Goal: Information Seeking & Learning: Learn about a topic

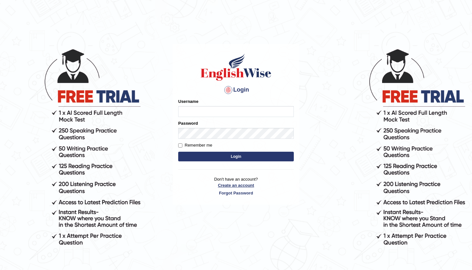
click at [228, 187] on link "Create an account" at bounding box center [236, 185] width 116 height 6
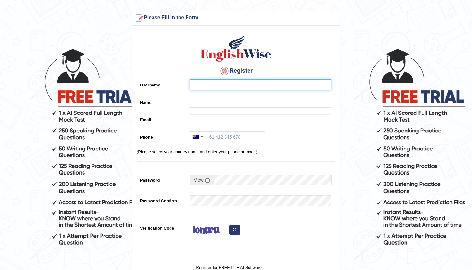
click at [205, 84] on input "Username" at bounding box center [261, 84] width 142 height 11
type input "k"
type input "K"
type input "Kezang"
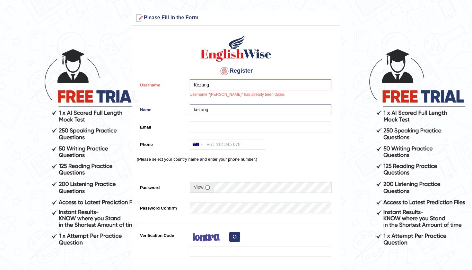
type input "kezang"
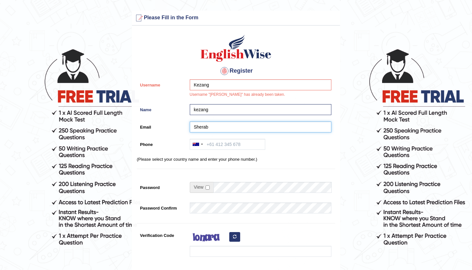
type input "Sherab"
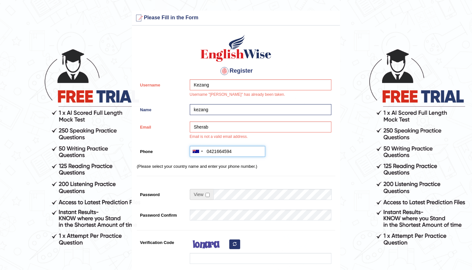
type input "0421664594"
click at [209, 194] on input "checkbox" at bounding box center [207, 195] width 4 height 4
checkbox input "true"
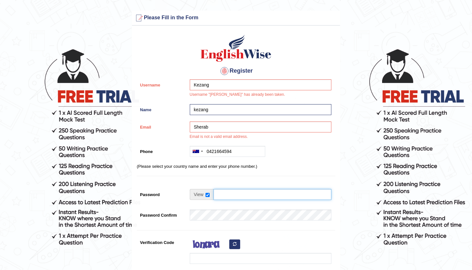
click at [222, 194] on input "Password" at bounding box center [272, 194] width 118 height 11
type input "Sagara@123"
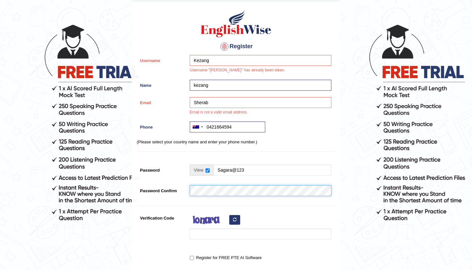
scroll to position [24, 0]
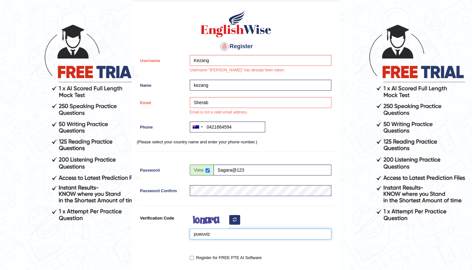
type input "puwuviz"
click at [194, 258] on label "Register for FREE PTE AI Software" at bounding box center [226, 257] width 72 height 6
click at [194, 258] on input "Register for FREE PTE AI Software" at bounding box center [192, 258] width 4 height 4
checkbox input "true"
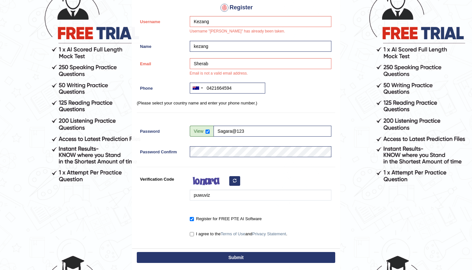
scroll to position [69, 0]
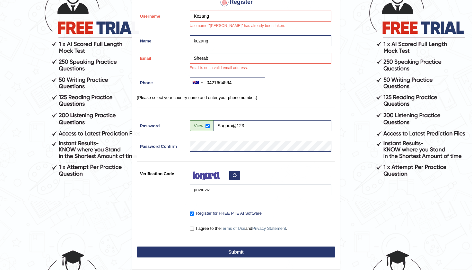
click at [192, 229] on input "I agree to the Terms of Use and Privacy Statement ." at bounding box center [192, 228] width 4 height 4
checkbox input "true"
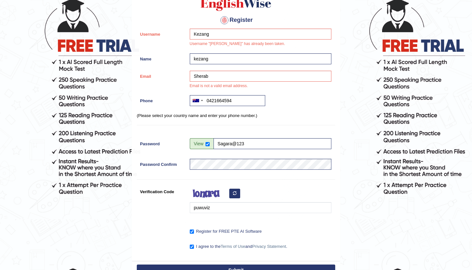
scroll to position [39, 0]
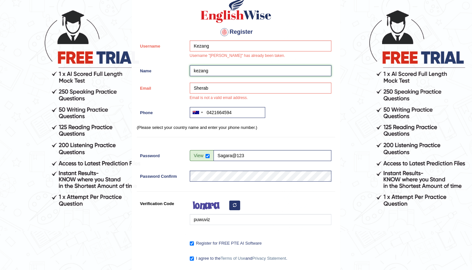
click at [215, 70] on input "kezang" at bounding box center [261, 70] width 142 height 11
type input "kezang Sherab"
click at [209, 90] on input "Sherab" at bounding box center [261, 88] width 142 height 11
type input "S"
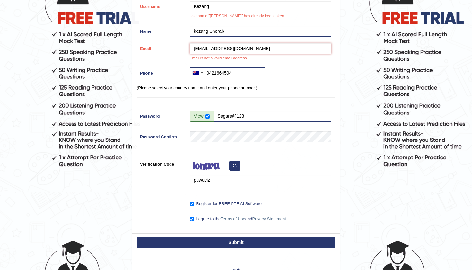
scroll to position [80, 0]
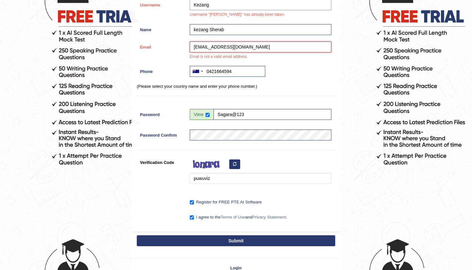
type input "kelzang06@gmail.com"
click at [209, 241] on button "Submit" at bounding box center [236, 240] width 198 height 11
type input "+61421664594"
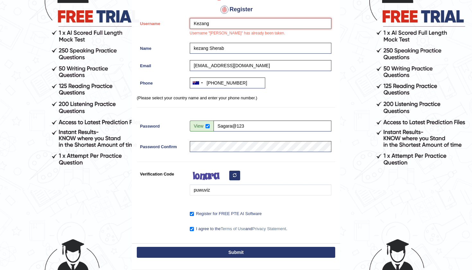
click at [213, 24] on input "Kezang" at bounding box center [261, 23] width 142 height 11
click at [209, 24] on input "Kezangsherab" at bounding box center [261, 23] width 142 height 11
click at [234, 250] on button "Submit" at bounding box center [236, 252] width 198 height 11
click at [234, 251] on button "Submit" at bounding box center [236, 252] width 198 height 11
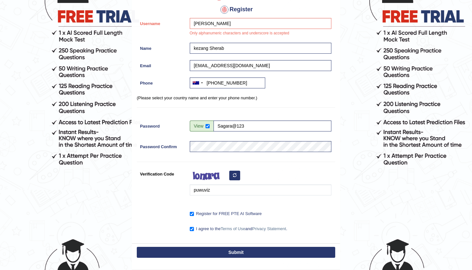
click at [234, 251] on button "Submit" at bounding box center [236, 252] width 198 height 11
click at [227, 23] on input "Kezang Sherab" at bounding box center [261, 23] width 142 height 11
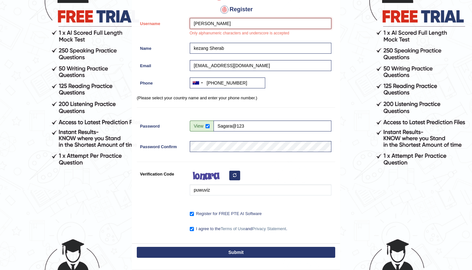
click at [210, 24] on input "Kezang Sherab" at bounding box center [261, 23] width 142 height 11
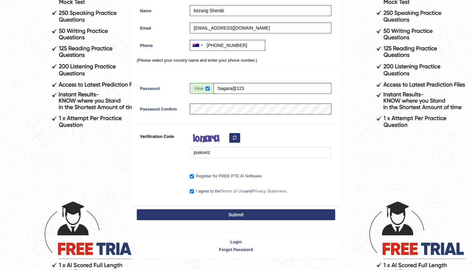
scroll to position [118, 0]
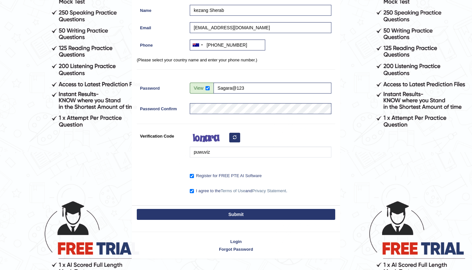
type input "Kezang_Sherab"
click at [245, 215] on button "Submit" at bounding box center [236, 214] width 198 height 11
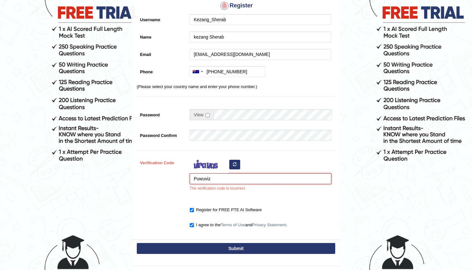
scroll to position [85, 0]
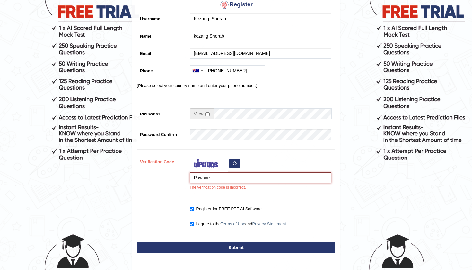
type input "Puwuviz"
click at [198, 246] on button "Submit" at bounding box center [236, 247] width 198 height 11
type input "+61421664594"
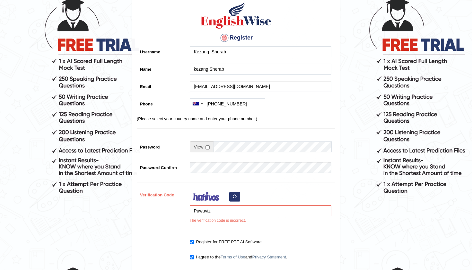
scroll to position [52, 0]
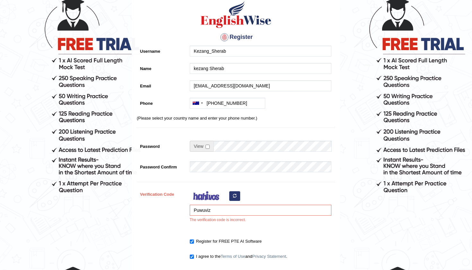
click at [233, 194] on icon "button" at bounding box center [235, 196] width 4 height 4
type input "P"
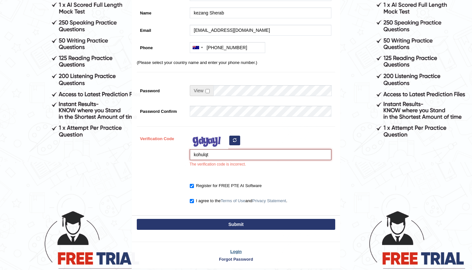
scroll to position [108, 0]
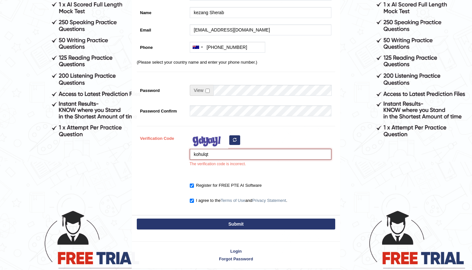
type input "kohulqt"
click at [226, 225] on button "Submit" at bounding box center [236, 223] width 198 height 11
type input "+61421664594"
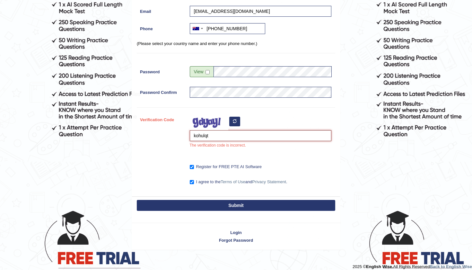
click at [216, 137] on input "kohulqt" at bounding box center [261, 135] width 142 height 11
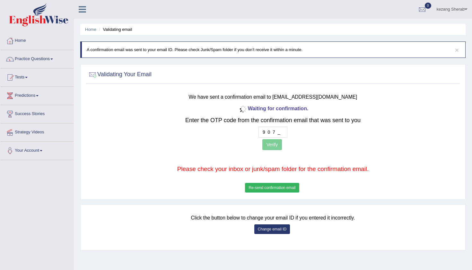
type input "9 0 7 9"
click at [269, 143] on button "Verify" at bounding box center [272, 144] width 20 height 11
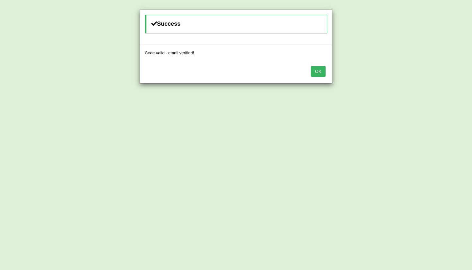
click at [312, 70] on button "OK" at bounding box center [318, 71] width 15 height 11
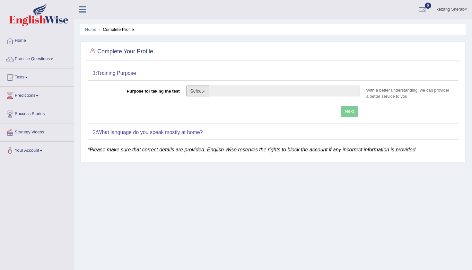
click at [197, 91] on button "Select" at bounding box center [197, 90] width 23 height 11
click at [203, 130] on link "Other" at bounding box center [215, 130] width 57 height 8
click at [198, 91] on button "Select" at bounding box center [197, 90] width 23 height 11
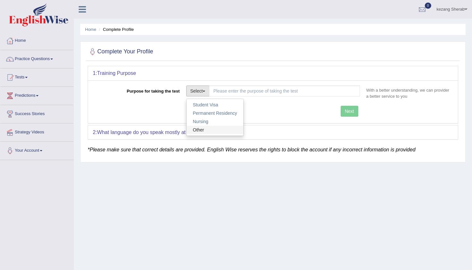
click at [202, 127] on link "Other" at bounding box center [215, 130] width 57 height 8
click at [201, 87] on button "Select" at bounding box center [197, 90] width 23 height 11
click at [209, 128] on link "Other" at bounding box center [215, 130] width 57 height 8
click at [196, 166] on div "Home Complete Profile Complete Your Profile 1: Training Purpose Purpose for tak…" at bounding box center [273, 160] width 398 height 321
click at [29, 79] on link "Tests" at bounding box center [36, 76] width 73 height 16
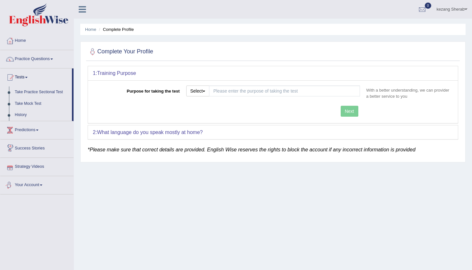
click at [50, 213] on div "Toggle navigation Home Practice Questions Speaking Practice Read Aloud Repeat S…" at bounding box center [236, 167] width 472 height 334
click at [41, 216] on div "Toggle navigation Home Practice Questions Speaking Practice Read Aloud Repeat S…" at bounding box center [236, 167] width 472 height 334
drag, startPoint x: 72, startPoint y: 111, endPoint x: 74, endPoint y: 145, distance: 34.1
click at [73, 145] on ul "Home Practice Questions Speaking Practice Read Aloud Repeat Sentence Describe I…" at bounding box center [36, 113] width 73 height 162
click at [75, 152] on div "Home Complete Profile Complete Your Profile 1: Training Purpose Purpose for tak…" at bounding box center [273, 160] width 398 height 321
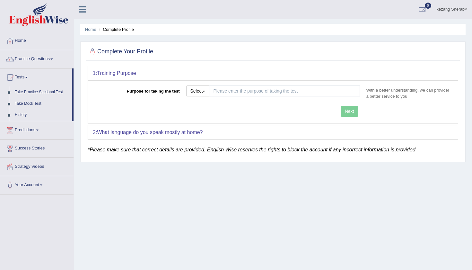
drag, startPoint x: 73, startPoint y: 109, endPoint x: 73, endPoint y: 118, distance: 8.7
click at [73, 118] on li "Tests Take Practice Sectional Test Take Mock Test History" at bounding box center [36, 94] width 73 height 53
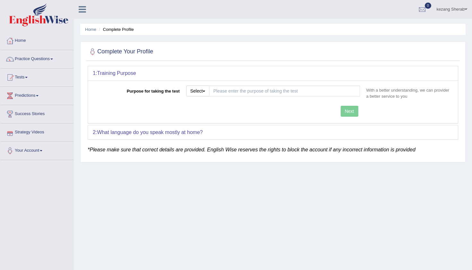
click at [77, 153] on div "Home Complete Profile Complete Your Profile 1: Training Purpose Purpose for tak…" at bounding box center [273, 160] width 398 height 321
click at [77, 159] on div "Home Complete Profile Complete Your Profile 1: Training Purpose Purpose for tak…" at bounding box center [273, 160] width 398 height 321
click at [46, 150] on link "Your Account" at bounding box center [36, 150] width 73 height 16
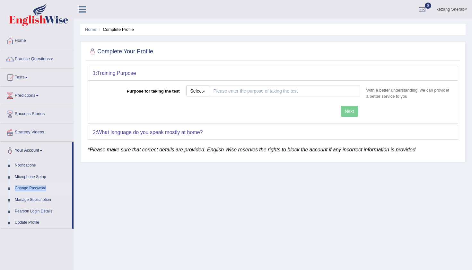
drag, startPoint x: 73, startPoint y: 178, endPoint x: 73, endPoint y: 192, distance: 14.4
click at [73, 192] on li "Your Account Notifications Microphone Setup Change Password Manage Subscription…" at bounding box center [36, 185] width 73 height 87
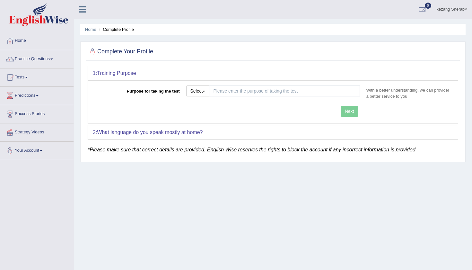
click at [47, 152] on link "Your Account" at bounding box center [36, 150] width 73 height 16
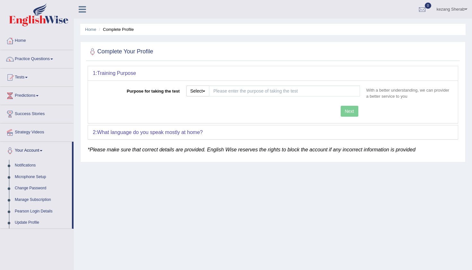
click at [108, 204] on div "Home Complete Profile Complete Your Profile 1: Training Purpose Purpose for tak…" at bounding box center [273, 160] width 398 height 321
click at [23, 75] on link "Tests" at bounding box center [36, 76] width 73 height 16
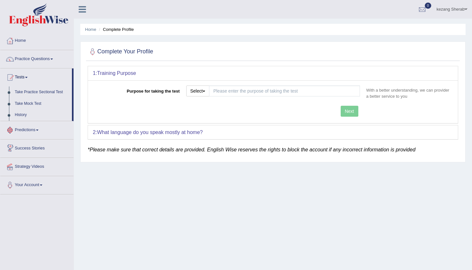
click at [123, 212] on div "Home Complete Profile Complete Your Profile 1: Training Purpose Purpose for tak…" at bounding box center [273, 160] width 398 height 321
click at [141, 204] on div "Home Complete Profile Complete Your Profile 1: Training Purpose Purpose for tak…" at bounding box center [273, 160] width 398 height 321
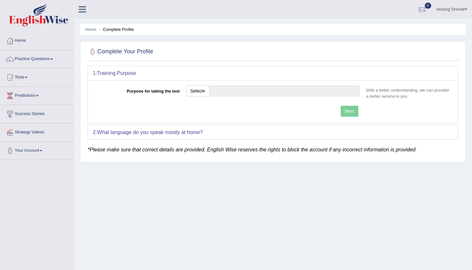
click at [103, 95] on div "Purpose for taking the test Select Student Visa Permanent Residency Nursing Oth…" at bounding box center [273, 93] width 360 height 17
click at [200, 93] on button "Select" at bounding box center [197, 90] width 23 height 11
click at [205, 114] on link "Permanent Residency" at bounding box center [215, 113] width 57 height 8
type input "Permanent Residency"
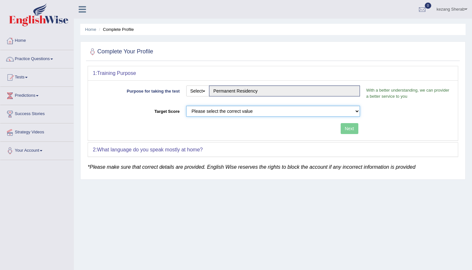
select select "79"
click at [354, 130] on button "Next" at bounding box center [350, 128] width 18 height 11
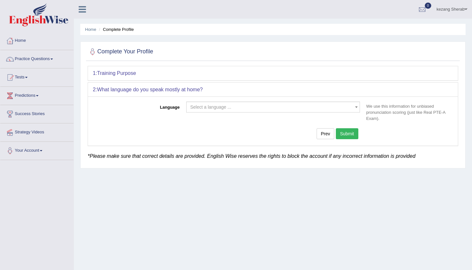
click at [213, 106] on span "Select a language ..." at bounding box center [210, 106] width 41 height 5
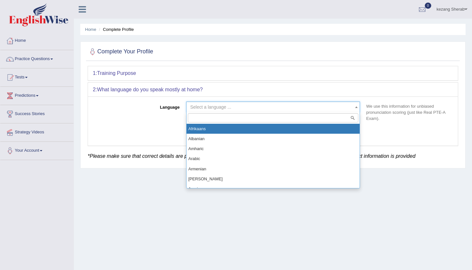
type input "e"
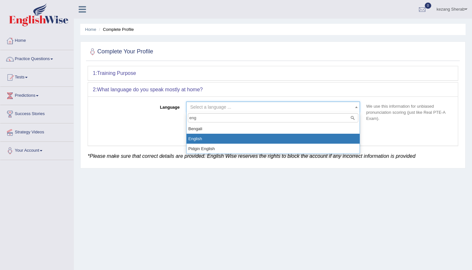
type input "eng"
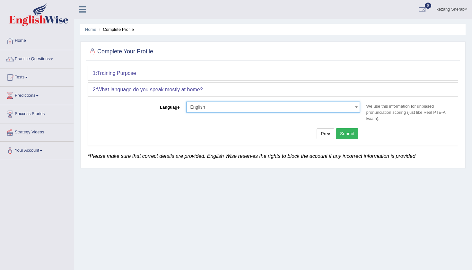
select select "English"
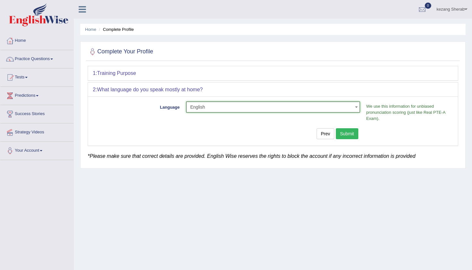
click at [345, 135] on button "Submit" at bounding box center [347, 133] width 22 height 11
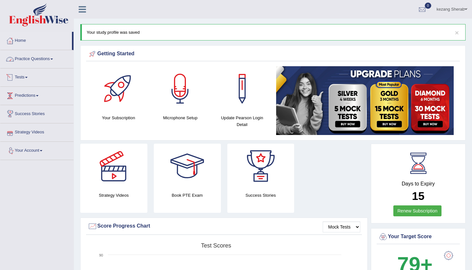
click at [37, 60] on link "Practice Questions" at bounding box center [36, 58] width 73 height 16
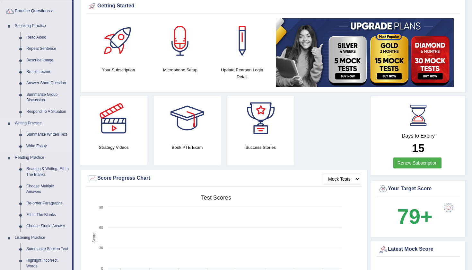
scroll to position [48, 0]
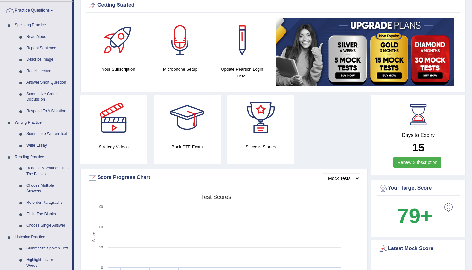
click at [46, 133] on link "Summarize Written Text" at bounding box center [47, 134] width 48 height 12
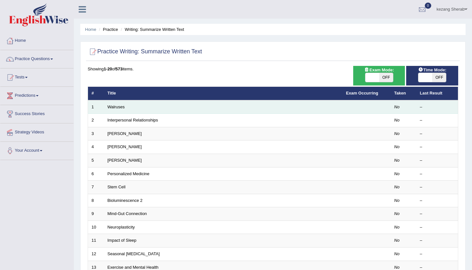
click at [213, 109] on td "Walruses" at bounding box center [223, 106] width 239 height 13
click at [118, 107] on link "Walruses" at bounding box center [116, 106] width 17 height 5
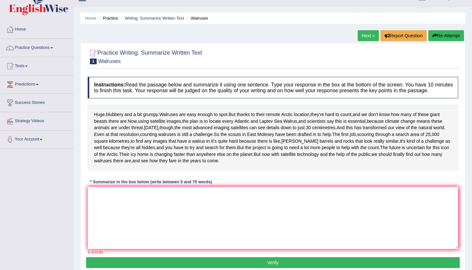
scroll to position [12, 0]
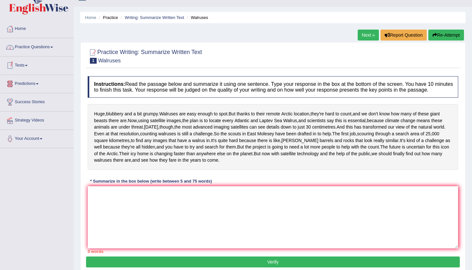
click at [47, 47] on link "Practice Questions" at bounding box center [36, 46] width 73 height 16
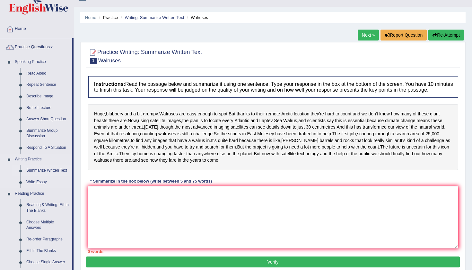
click at [48, 168] on link "Summarize Written Text" at bounding box center [47, 171] width 48 height 12
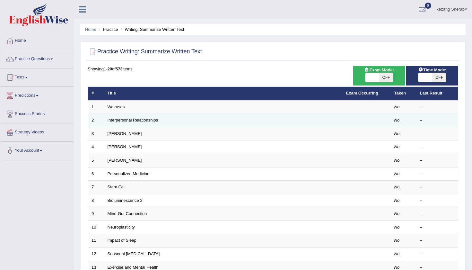
click at [133, 124] on td "Interpersonal Relationships" at bounding box center [223, 120] width 239 height 13
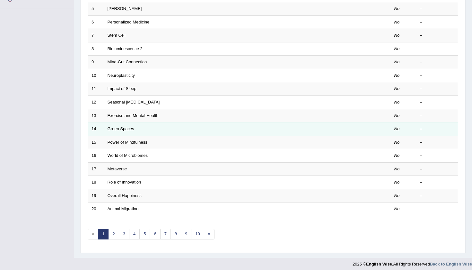
scroll to position [151, 0]
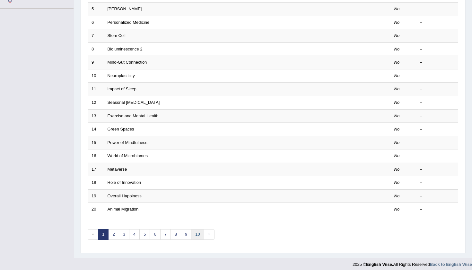
click at [196, 231] on link "10" at bounding box center [197, 234] width 13 height 11
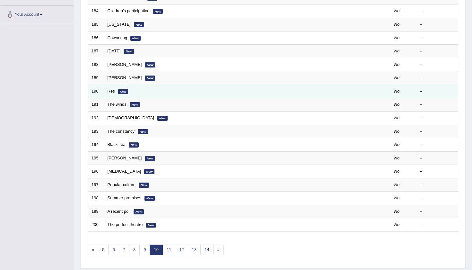
scroll to position [133, 0]
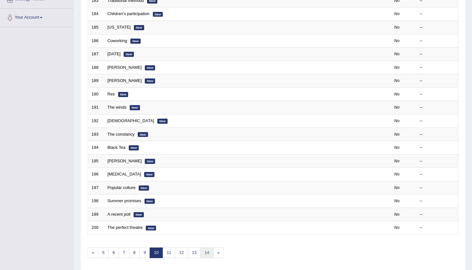
click at [209, 248] on link "14" at bounding box center [206, 252] width 13 height 11
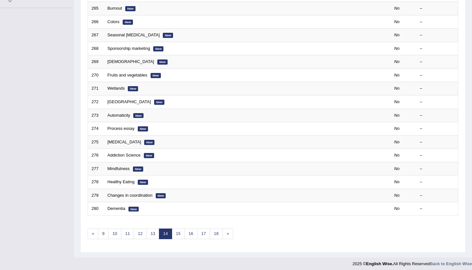
scroll to position [151, 0]
click at [218, 230] on link "18" at bounding box center [216, 234] width 13 height 11
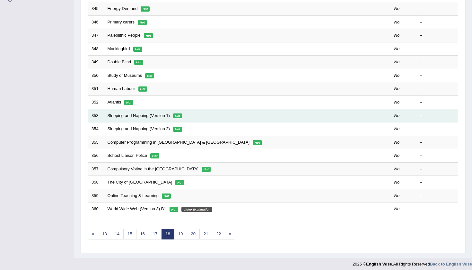
scroll to position [151, 0]
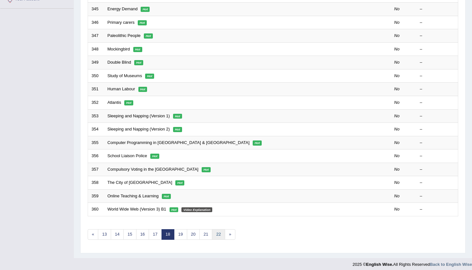
click at [216, 229] on link "22" at bounding box center [218, 234] width 13 height 11
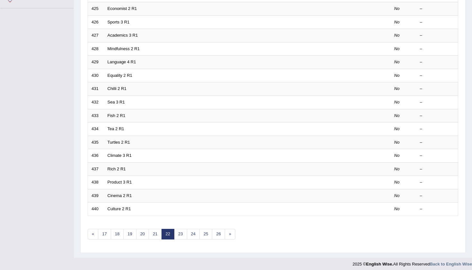
scroll to position [151, 0]
click at [117, 232] on link "18" at bounding box center [117, 234] width 13 height 11
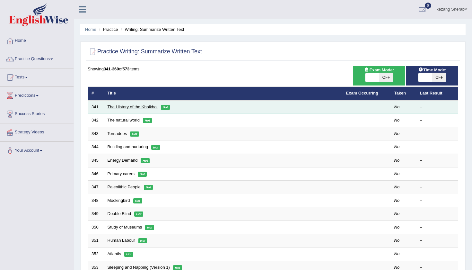
click at [122, 108] on link "The History of the Khoikhoi" at bounding box center [133, 106] width 50 height 5
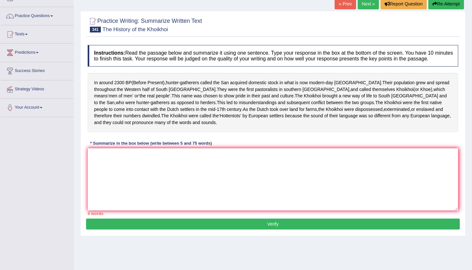
scroll to position [44, 0]
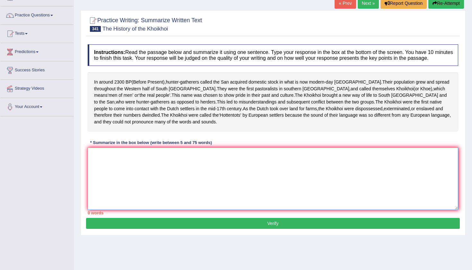
click at [150, 175] on textarea at bounding box center [273, 178] width 370 height 62
click at [106, 163] on textarea at bounding box center [273, 178] width 370 height 62
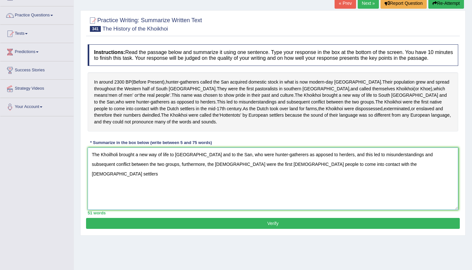
click at [268, 167] on textarea "The Khoilholi brought a new way of life to south Africa and to the San, who wer…" at bounding box center [273, 178] width 370 height 62
click at [358, 176] on textarea "The Khoilholi brought a new way of life to south Africa and to the San, who wer…" at bounding box center [273, 178] width 370 height 62
type textarea "The Khoilholi brought a new way of life to south Africa and to the San, who wer…"
click at [270, 229] on button "Verify" at bounding box center [273, 223] width 374 height 11
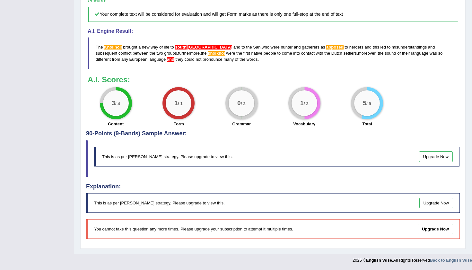
scroll to position [256, 0]
click at [427, 159] on link "Upgrade Now" at bounding box center [436, 156] width 34 height 11
click at [180, 109] on div "1 / 1" at bounding box center [179, 103] width 26 height 26
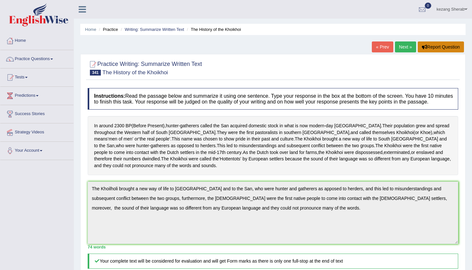
scroll to position [0, 0]
click at [388, 49] on link "« Prev" at bounding box center [382, 46] width 21 height 11
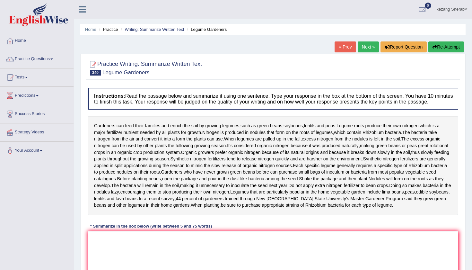
click at [364, 46] on link "Next »" at bounding box center [368, 46] width 21 height 11
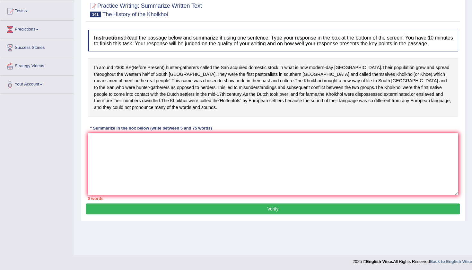
scroll to position [67, 0]
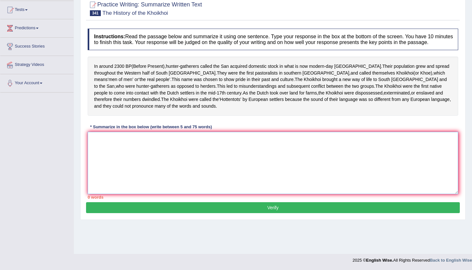
click at [118, 178] on textarea at bounding box center [273, 163] width 370 height 62
paste textarea "The Khoilholi brought a new way of life to [GEOGRAPHIC_DATA] and to the San, wh…"
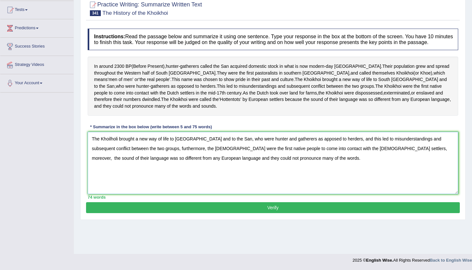
click at [110, 151] on textarea "The Khoilholi brought a new way of life to [GEOGRAPHIC_DATA] and to the San, wh…" at bounding box center [273, 163] width 370 height 62
click at [156, 192] on textarea "The Khoiholi brought a new way of life to [GEOGRAPHIC_DATA] and to the San, who…" at bounding box center [273, 163] width 370 height 62
drag, startPoint x: 295, startPoint y: 150, endPoint x: 341, endPoint y: 147, distance: 45.7
click at [341, 147] on textarea "The Khoiholi brought a new way of life to [GEOGRAPHIC_DATA] and to the San, who…" at bounding box center [273, 163] width 370 height 62
click at [176, 149] on textarea "The Khoiholi brought a new way of life to [GEOGRAPHIC_DATA] and to the San, who…" at bounding box center [273, 163] width 370 height 62
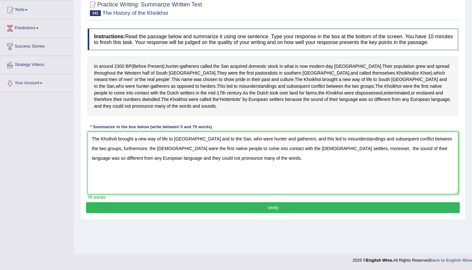
click at [210, 189] on textarea "The Khoiholi brought a new way of life to South Africa and to the San, who were…" at bounding box center [273, 163] width 370 height 62
click at [117, 149] on textarea "The Khoiholi brought a new way of life to South Africa and to the San, who were…" at bounding box center [273, 163] width 370 height 62
click at [131, 170] on textarea "The Khoikhoi brought a new way of life to South Africa and to the San, who were…" at bounding box center [273, 163] width 370 height 62
type textarea "The Khoikhoi brought a new way of life to South Africa and to the San, who were…"
click at [249, 213] on button "Verify" at bounding box center [273, 207] width 374 height 11
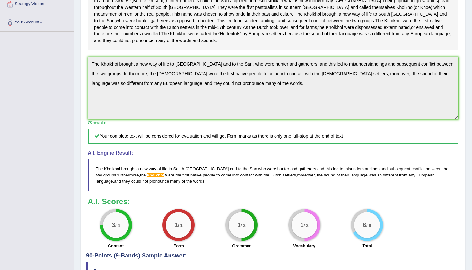
scroll to position [127, 0]
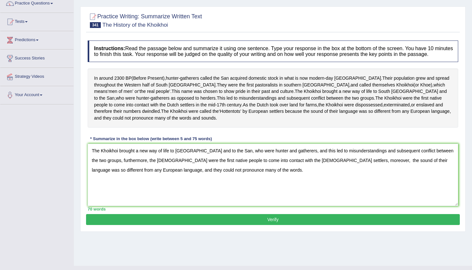
scroll to position [54, 0]
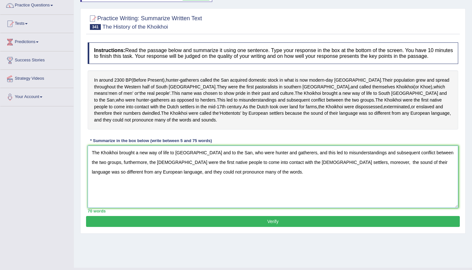
click at [144, 172] on textarea "The Khoikhoi brought a new way of life to [GEOGRAPHIC_DATA] and to the San, who…" at bounding box center [273, 176] width 370 height 62
type textarea "The Khoikhoi brought a new way of life to [GEOGRAPHIC_DATA] and to the [DEMOGRA…"
click at [257, 227] on button "Verify" at bounding box center [273, 221] width 374 height 11
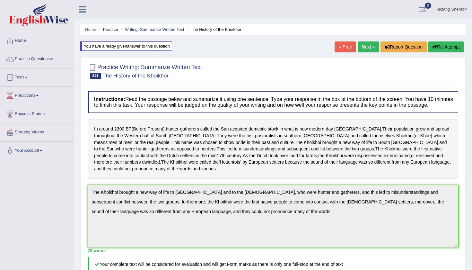
scroll to position [0, 0]
click at [367, 44] on link "Next »" at bounding box center [368, 46] width 21 height 11
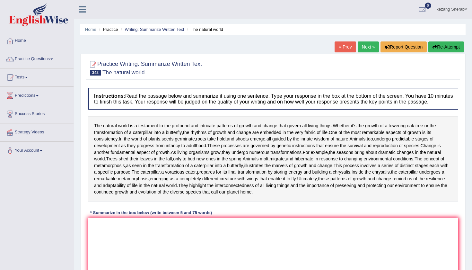
drag, startPoint x: 94, startPoint y: 129, endPoint x: 193, endPoint y: 138, distance: 99.3
click at [193, 139] on div "The natural world is a testament to the profound and intricate patterns of grow…" at bounding box center [273, 159] width 370 height 86
click at [119, 244] on textarea at bounding box center [273, 248] width 370 height 62
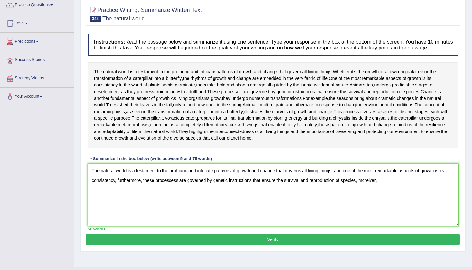
scroll to position [56, 0]
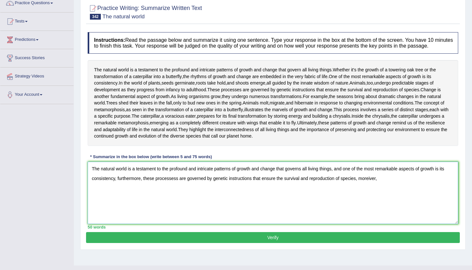
click at [372, 182] on textarea "The natural world is a testament to the profound and intricate patterns of grow…" at bounding box center [273, 192] width 370 height 62
click at [395, 183] on textarea "The natural world is a testament to the profound and intricate patterns of grow…" at bounding box center [273, 192] width 370 height 62
type textarea "The natural world is a testament to the profound and intricate patterns of grow…"
click at [257, 237] on button "Verify" at bounding box center [273, 237] width 374 height 11
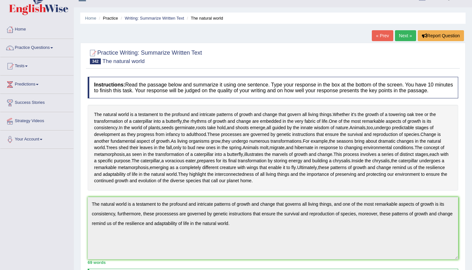
scroll to position [4, 0]
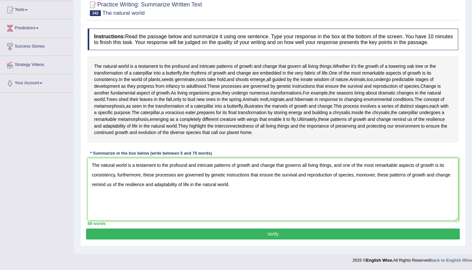
type textarea "The natural world is a testament to the profound and intricate patterns of grow…"
click at [227, 244] on div "Practice Writing: Summarize Written Text 342 The natural world Instructions: Re…" at bounding box center [272, 120] width 385 height 251
click at [221, 239] on button "Verify" at bounding box center [273, 233] width 374 height 11
